Goal: Information Seeking & Learning: Learn about a topic

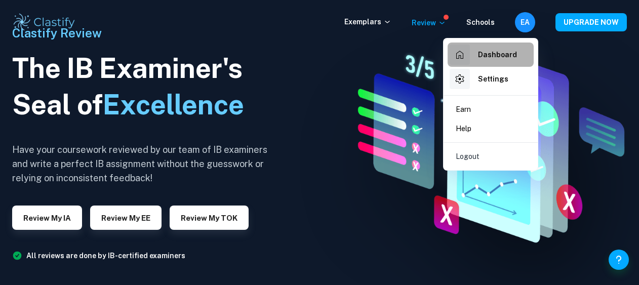
click at [507, 55] on h6 "Dashboard" at bounding box center [497, 54] width 39 height 11
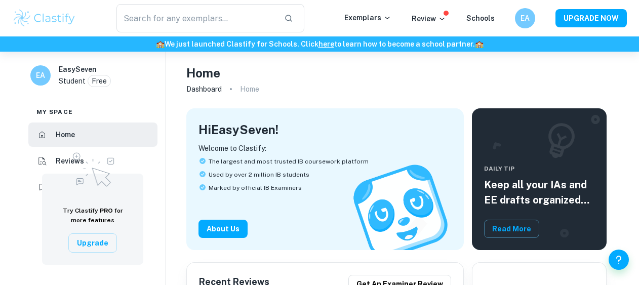
scroll to position [147, 0]
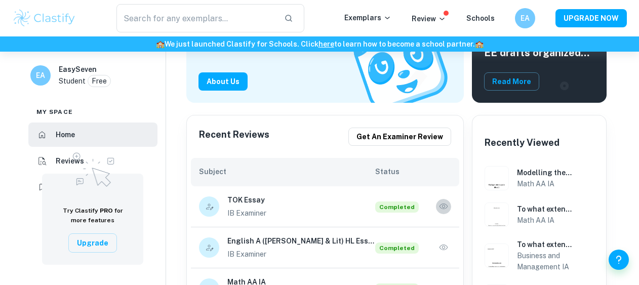
click at [444, 209] on icon "button" at bounding box center [443, 206] width 10 height 10
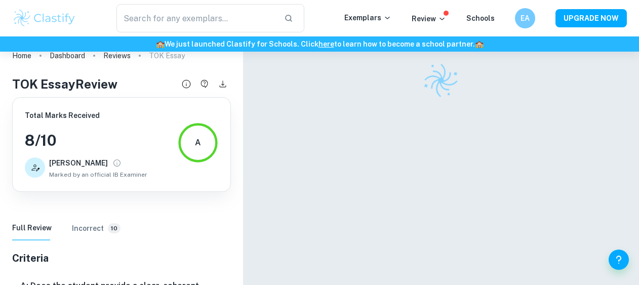
scroll to position [52, 0]
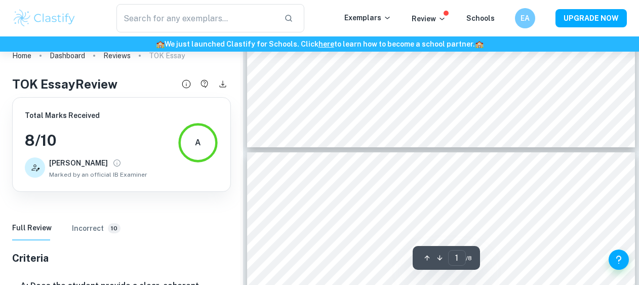
type input "2"
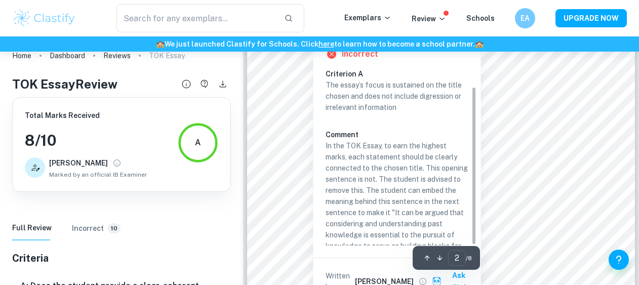
scroll to position [20, 0]
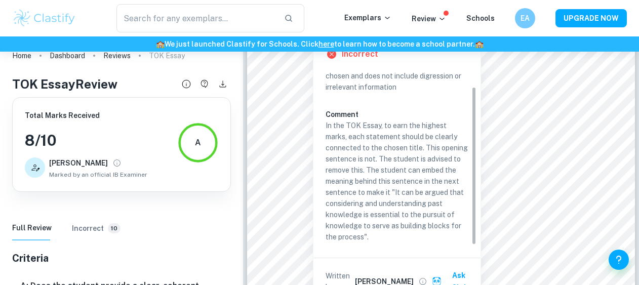
click at [393, 191] on p "In the TOK Essay, to earn the highest marks, each statement should be clearly c…" at bounding box center [396, 181] width 143 height 122
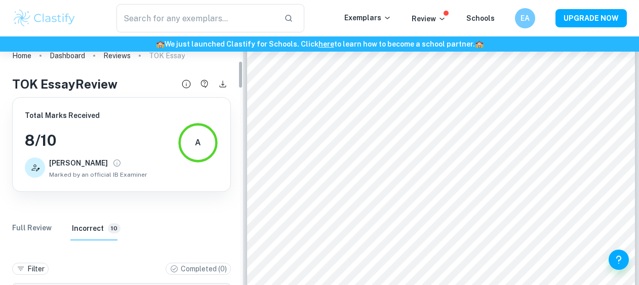
scroll to position [217, 0]
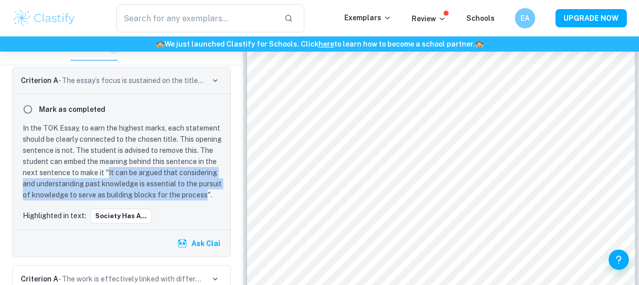
drag, startPoint x: 107, startPoint y: 171, endPoint x: 207, endPoint y: 194, distance: 102.3
click at [207, 194] on p "In the TOK Essay, to earn the highest marks, each statement should be clearly c…" at bounding box center [123, 161] width 201 height 78
copy p "It can be argued that considering and understanding past knowledge is essential…"
